Goal: Book appointment/travel/reservation

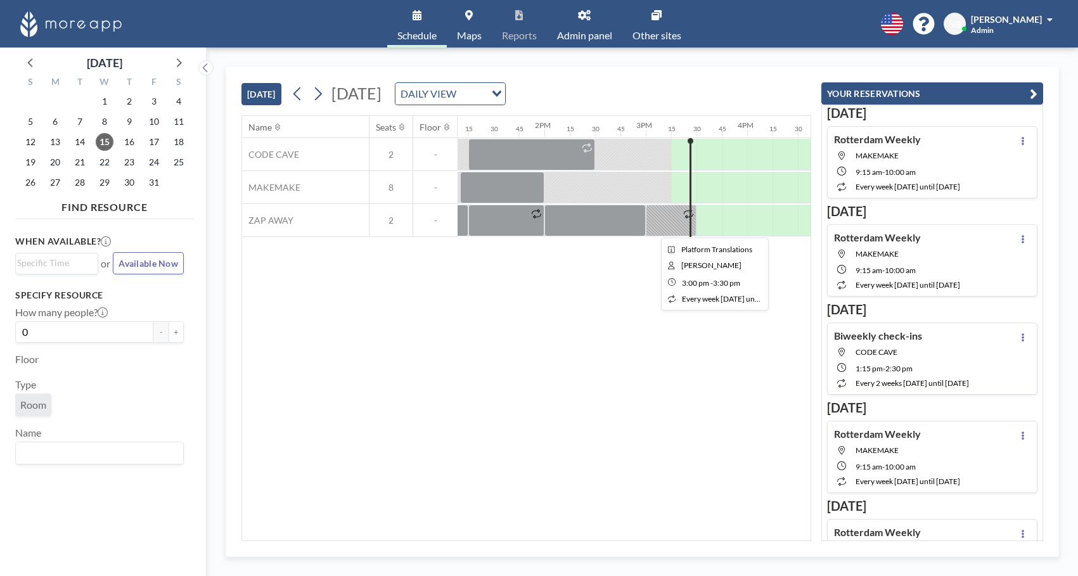
scroll to position [0, 1334]
click at [635, 169] on div at bounding box center [632, 154] width 25 height 31
click at [630, 167] on div at bounding box center [632, 154] width 25 height 31
click at [320, 97] on icon at bounding box center [318, 93] width 7 height 13
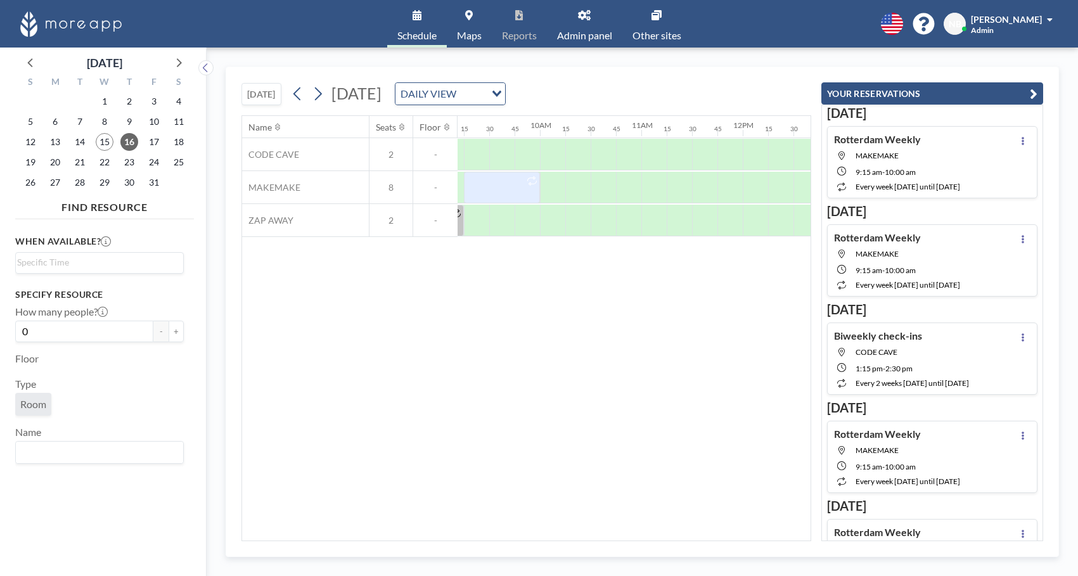
scroll to position [0, 986]
click at [324, 91] on icon at bounding box center [318, 93] width 12 height 19
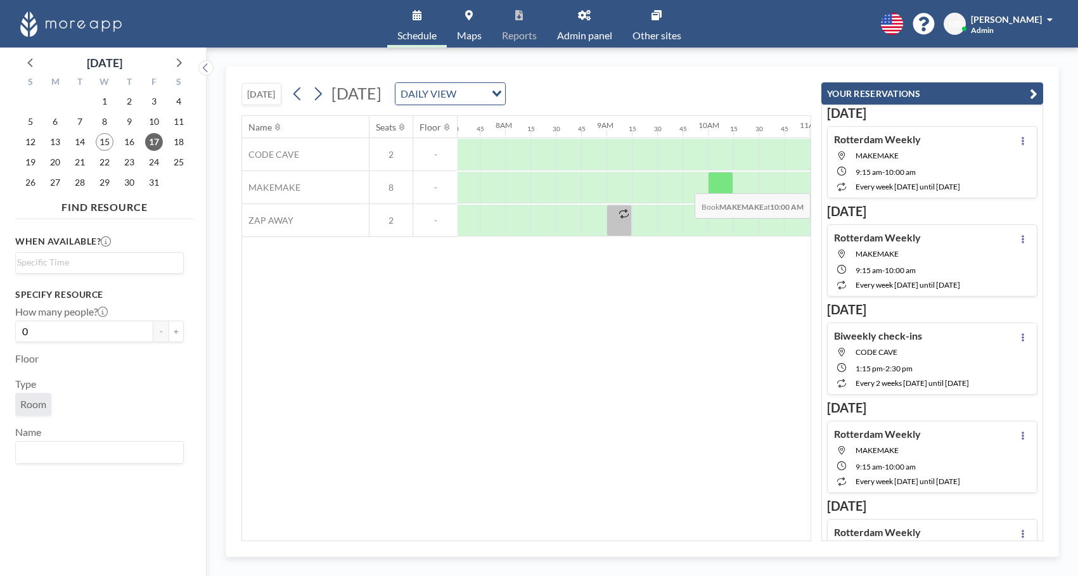
scroll to position [0, 786]
click at [322, 98] on icon at bounding box center [318, 93] width 12 height 19
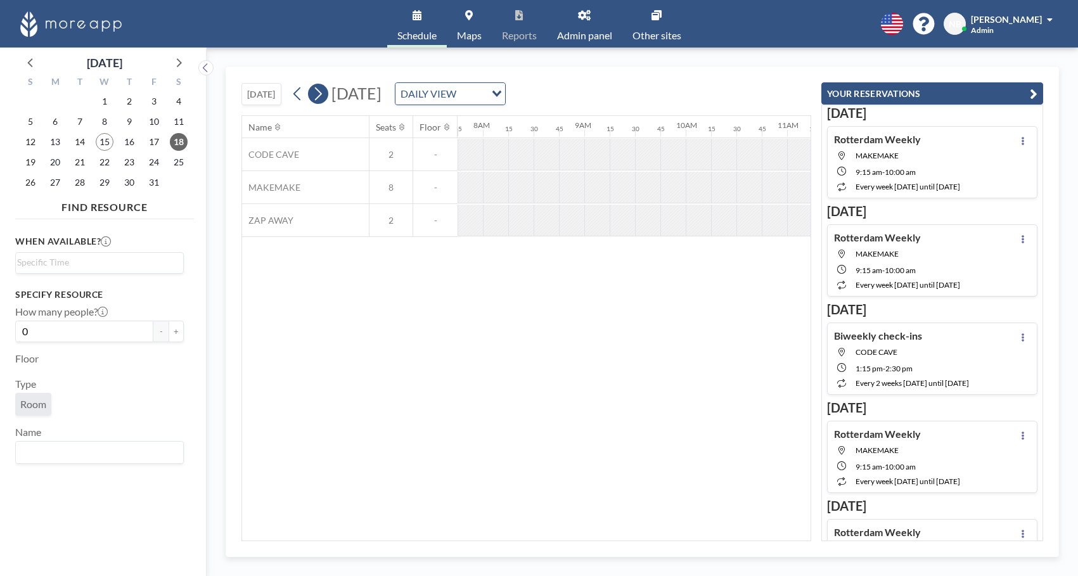
click at [322, 98] on icon at bounding box center [318, 93] width 12 height 19
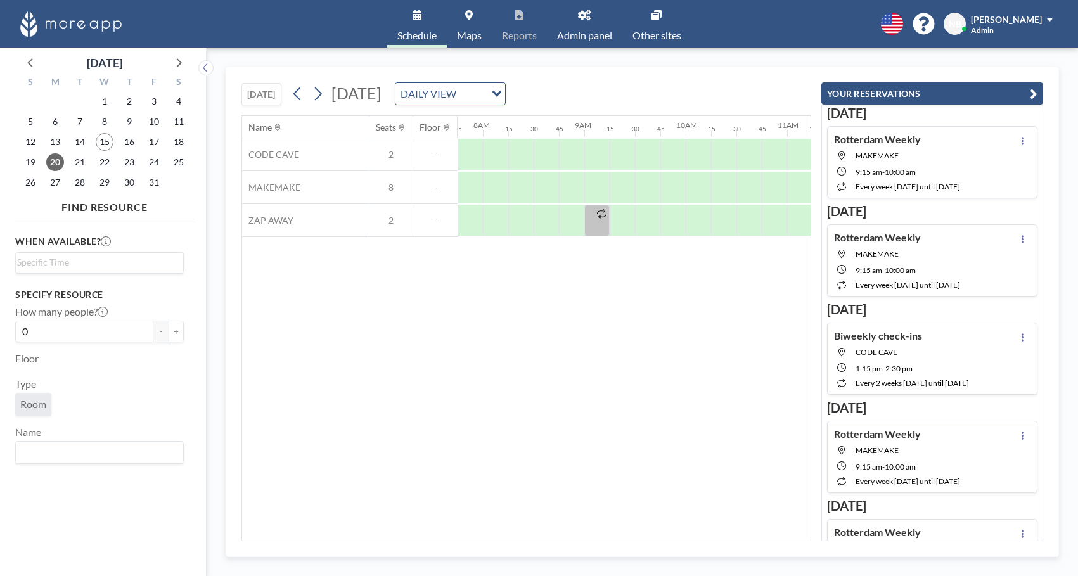
click at [1014, 20] on span "[PERSON_NAME]" at bounding box center [1006, 19] width 71 height 11
click at [471, 30] on span "Maps" at bounding box center [469, 35] width 25 height 10
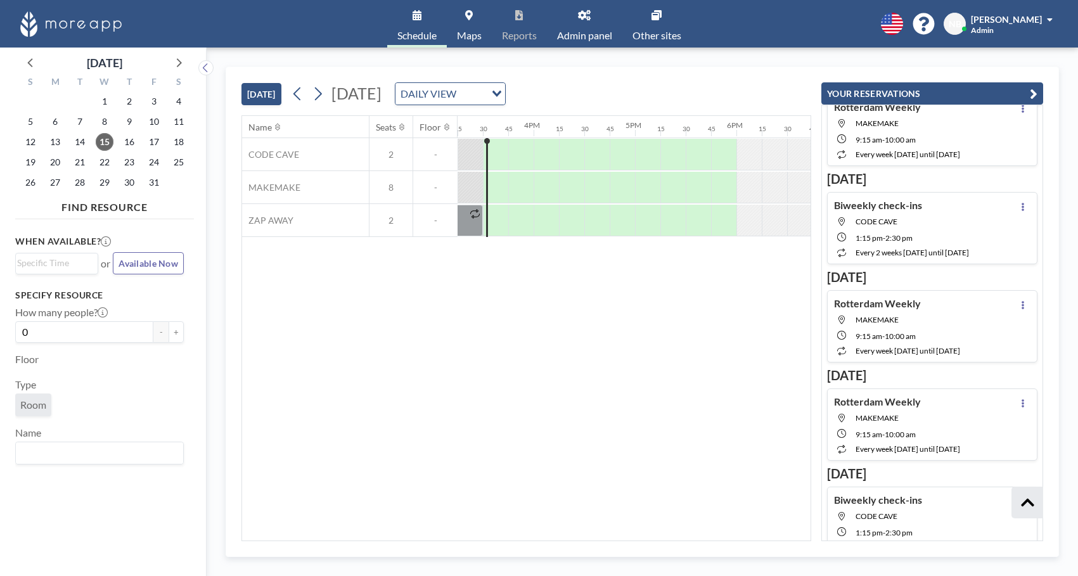
scroll to position [1043, 0]
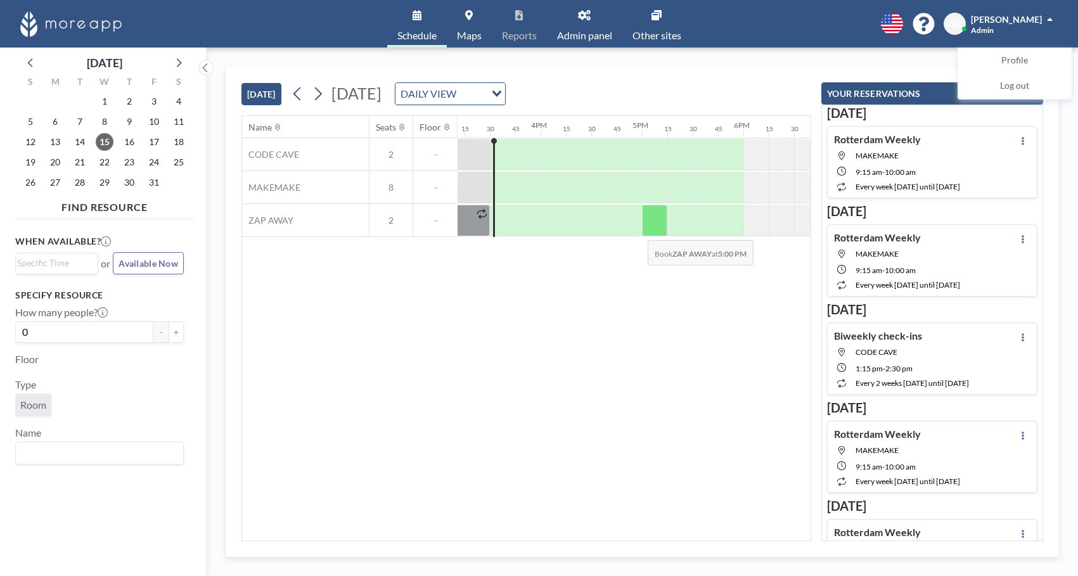
scroll to position [0, 1547]
click at [331, 93] on div "Wednesday, October 15, 2025 DAILY VIEW Loading..." at bounding box center [397, 93] width 218 height 23
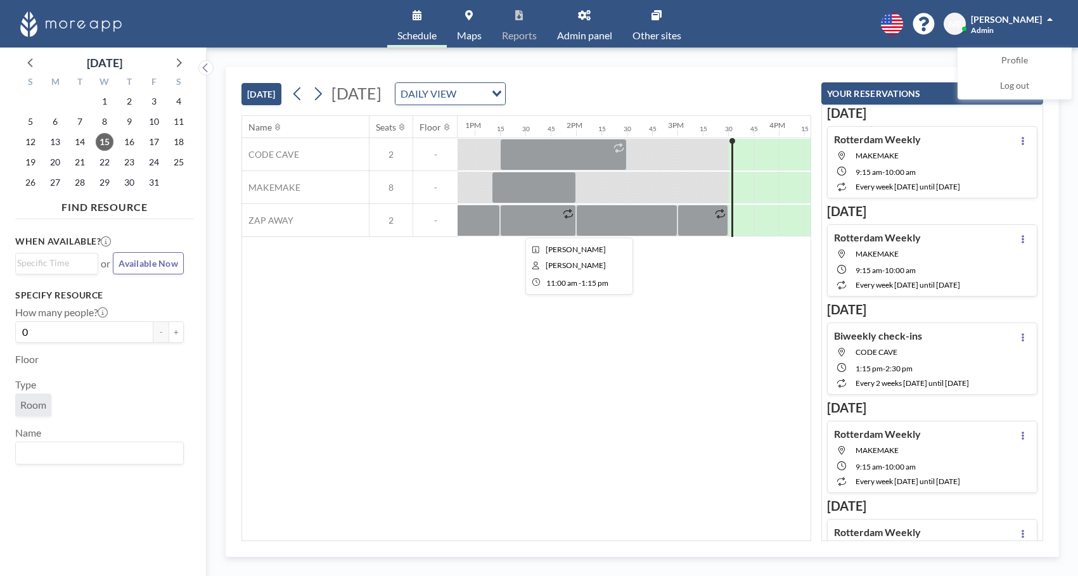
scroll to position [0, 1379]
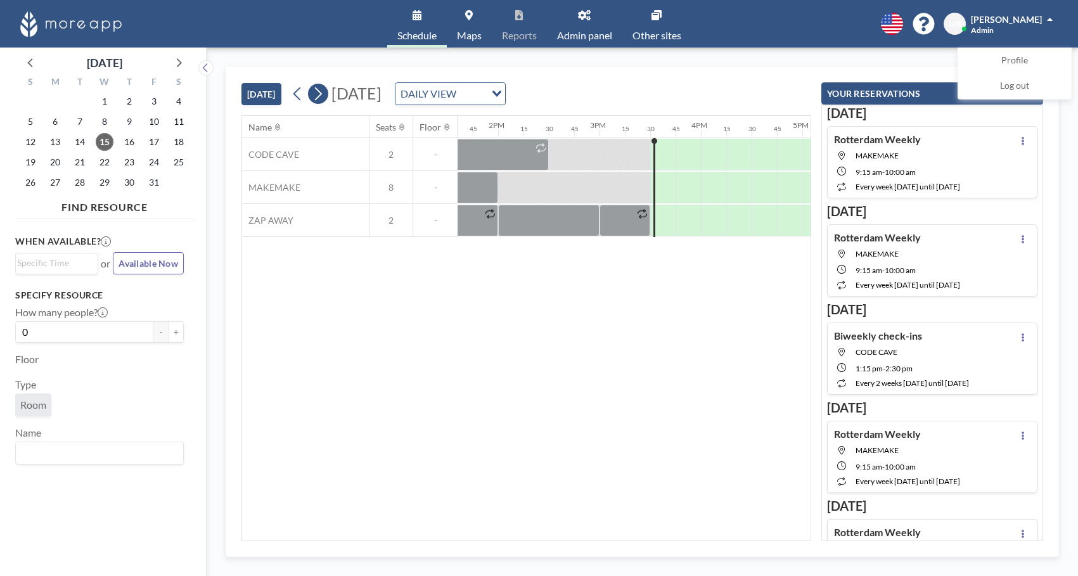
click at [322, 93] on icon at bounding box center [318, 93] width 7 height 13
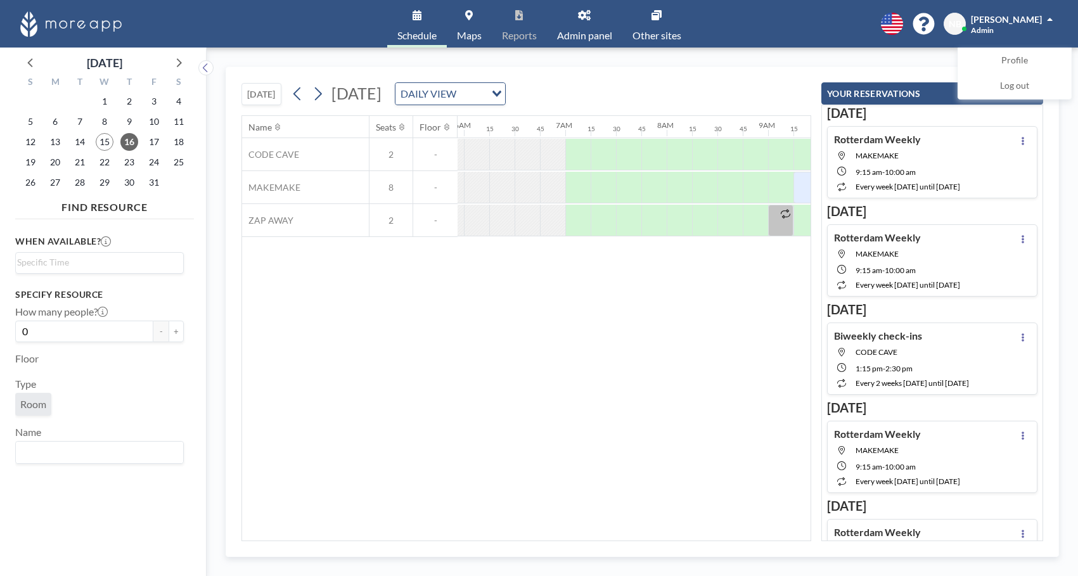
scroll to position [0, 837]
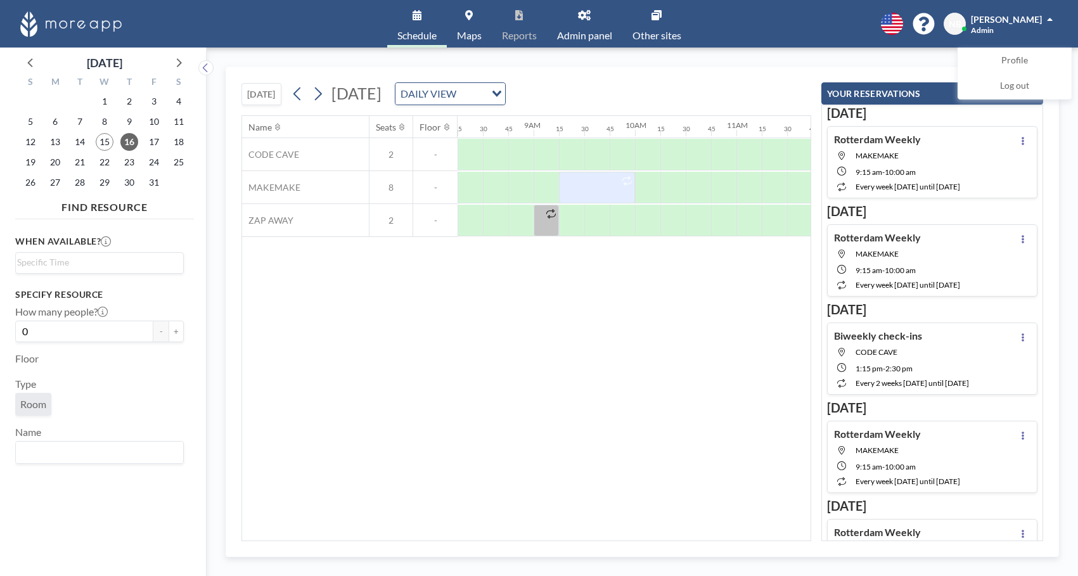
click at [332, 94] on div "Thursday, October 16, 2025 DAILY VIEW Loading..." at bounding box center [397, 93] width 218 height 23
click at [318, 93] on icon at bounding box center [318, 93] width 12 height 19
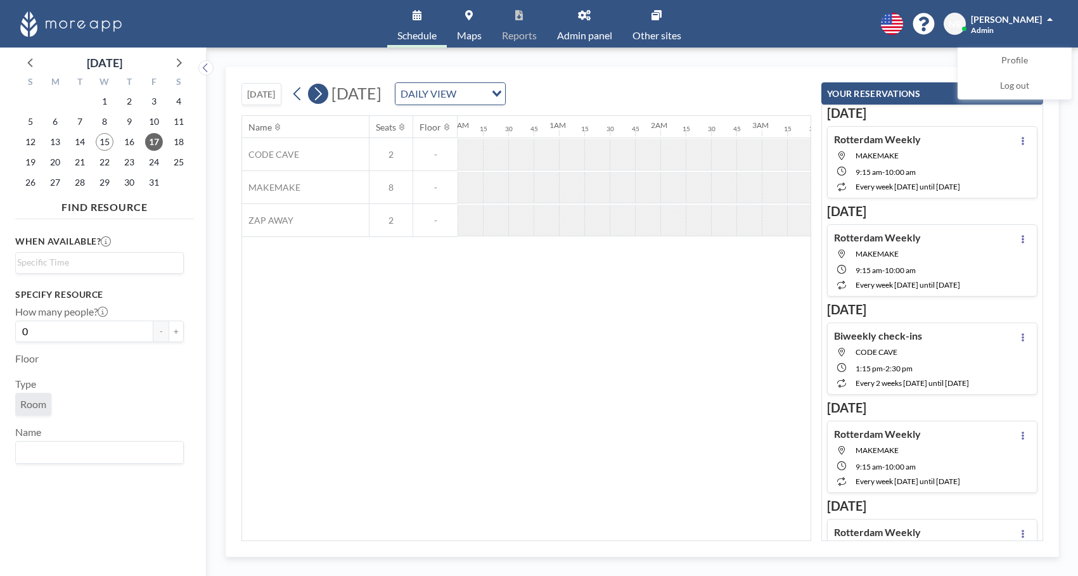
scroll to position [0, 408]
click at [318, 93] on icon at bounding box center [318, 93] width 12 height 19
click at [324, 91] on icon at bounding box center [318, 93] width 12 height 19
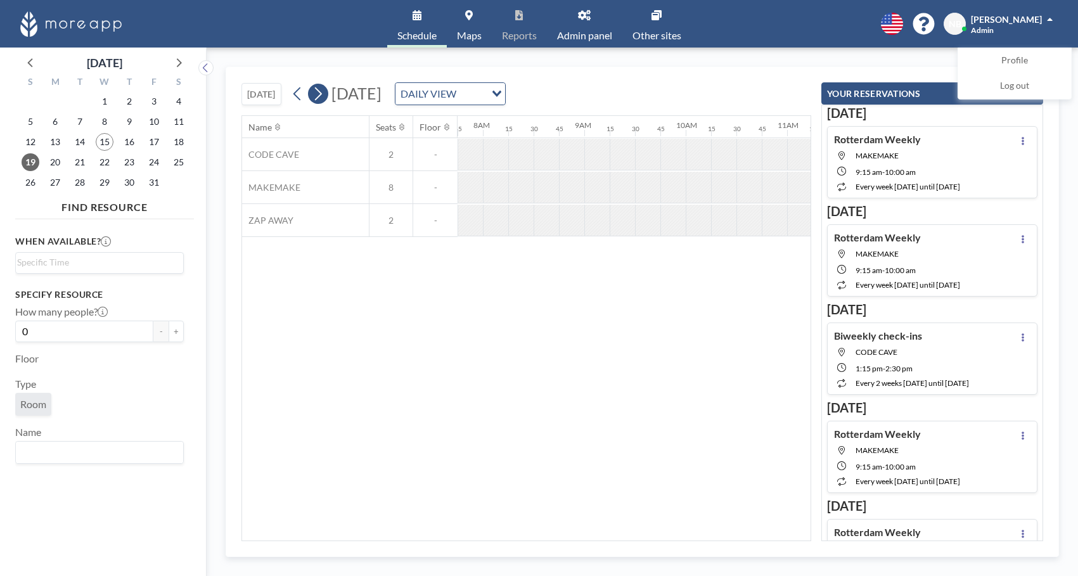
click at [324, 91] on icon at bounding box center [318, 93] width 12 height 19
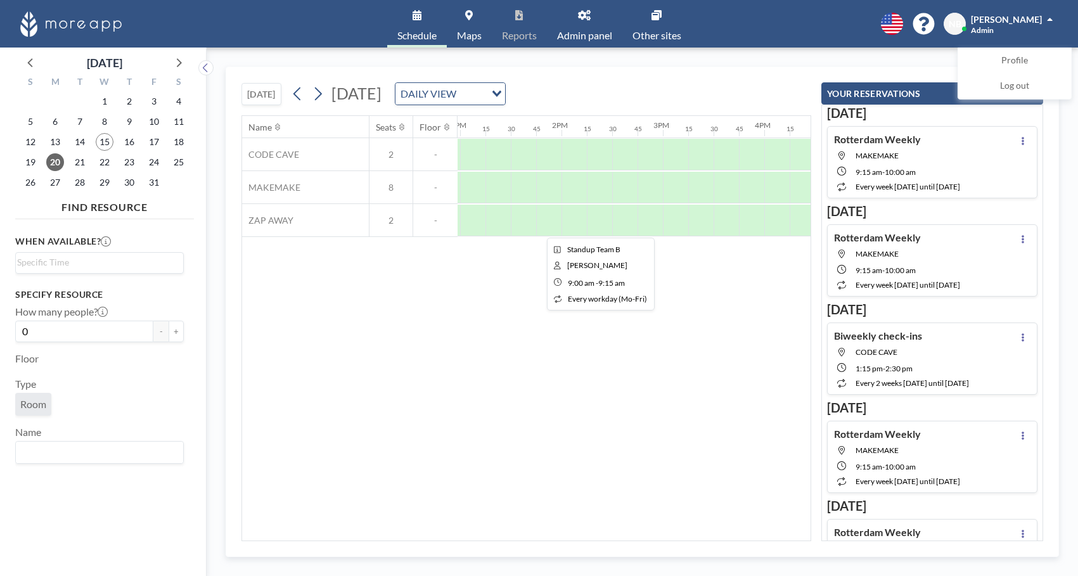
scroll to position [0, 1321]
click at [328, 86] on div "Monday, October 20, 2025 DAILY VIEW Loading..." at bounding box center [397, 93] width 218 height 23
click at [323, 91] on icon at bounding box center [318, 93] width 12 height 19
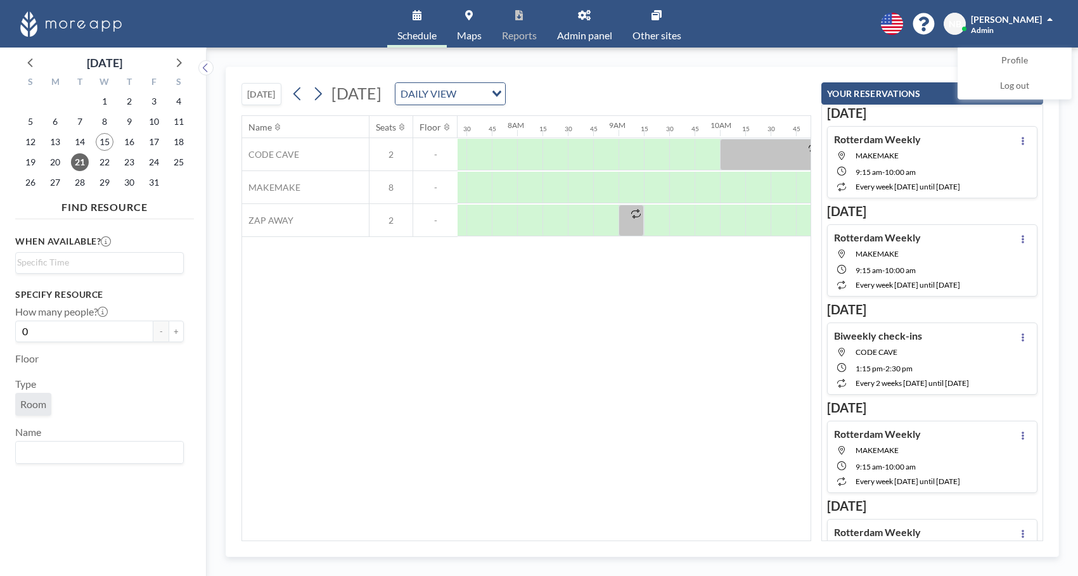
scroll to position [0, 786]
